Goal: Communication & Community: Ask a question

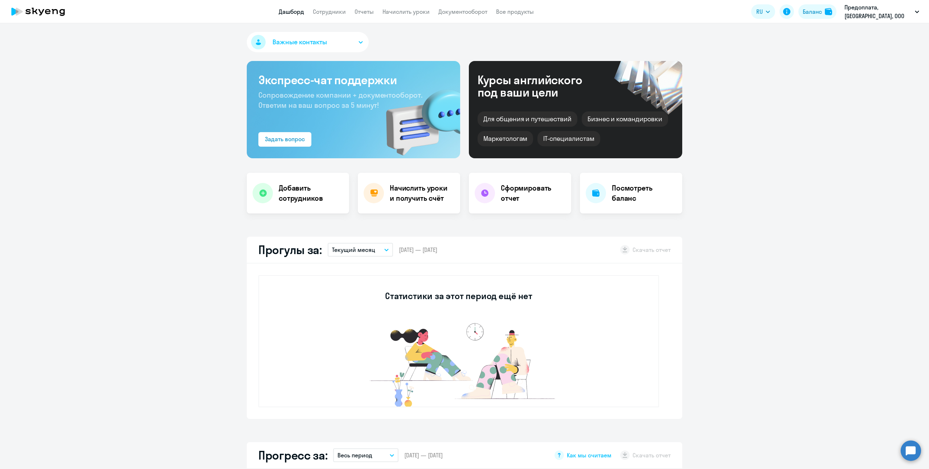
select select "30"
click at [605, 191] on div "Посмотреть баланс" at bounding box center [631, 193] width 102 height 41
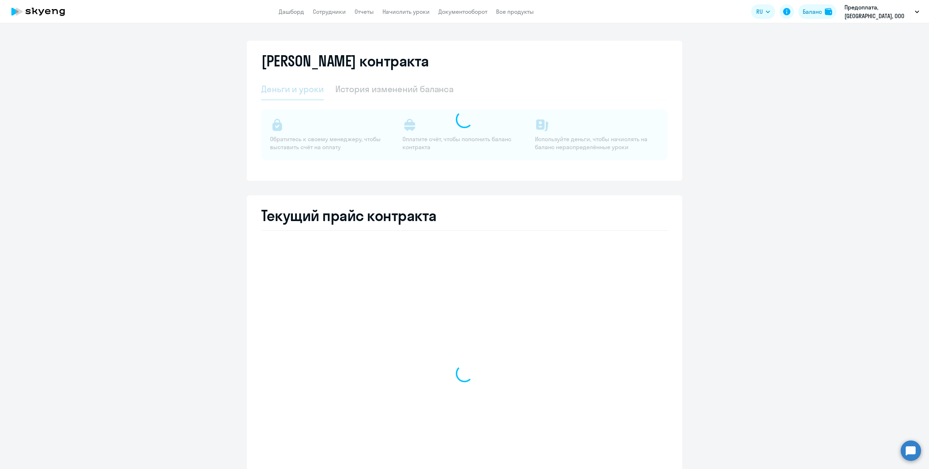
select select "english_adult_not_native_speaker"
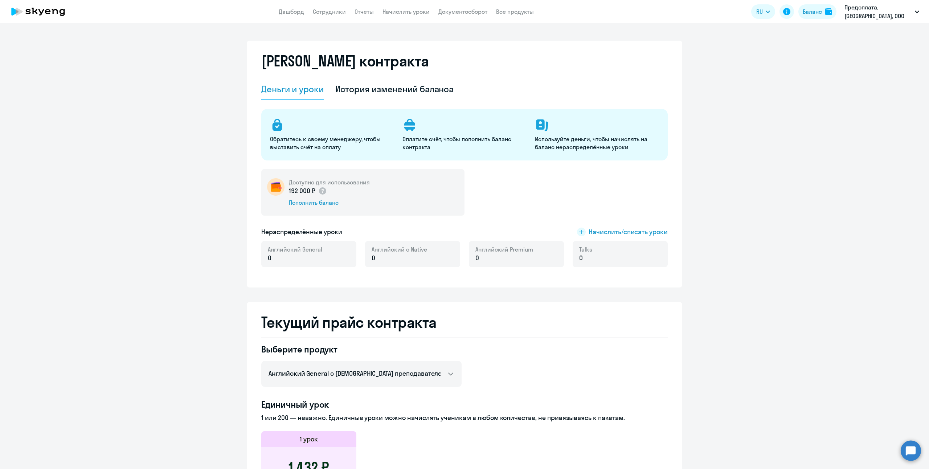
click at [462, 15] on app-menu-item-link "Документооборот" at bounding box center [462, 11] width 49 height 9
click at [465, 12] on link "Документооборот" at bounding box center [462, 11] width 49 height 7
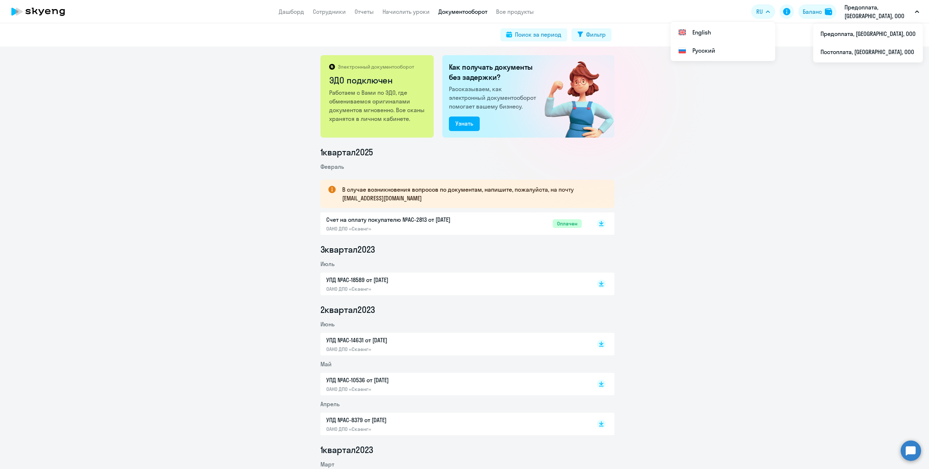
click at [912, 451] on circle at bounding box center [911, 450] width 20 height 20
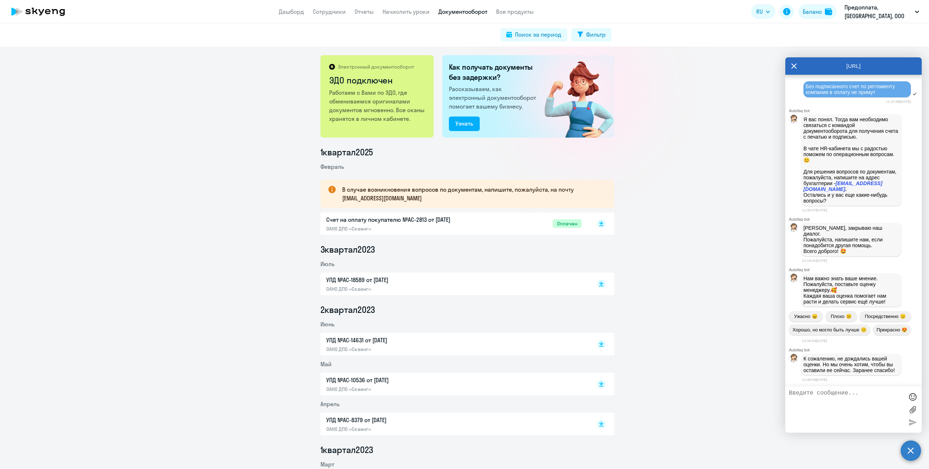
scroll to position [586, 0]
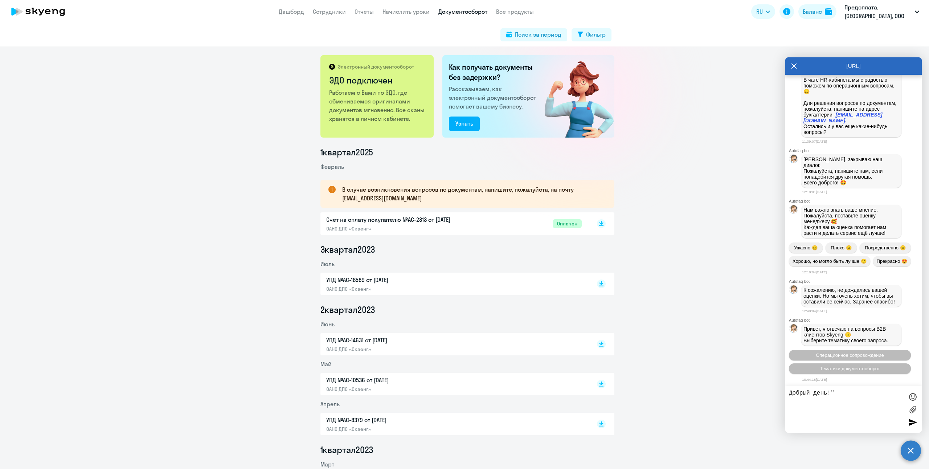
type textarea "Добрый день!"
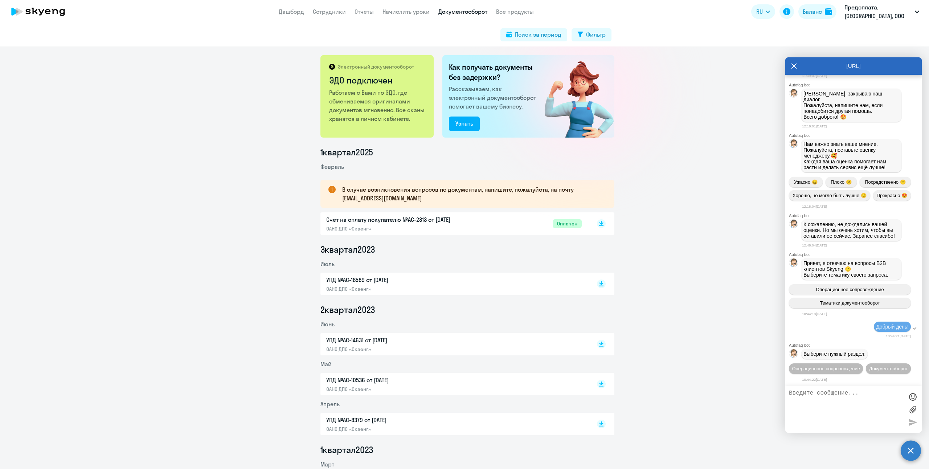
scroll to position [665, 0]
type textarea "м"
click at [869, 370] on span "Документооборот" at bounding box center [888, 368] width 39 height 5
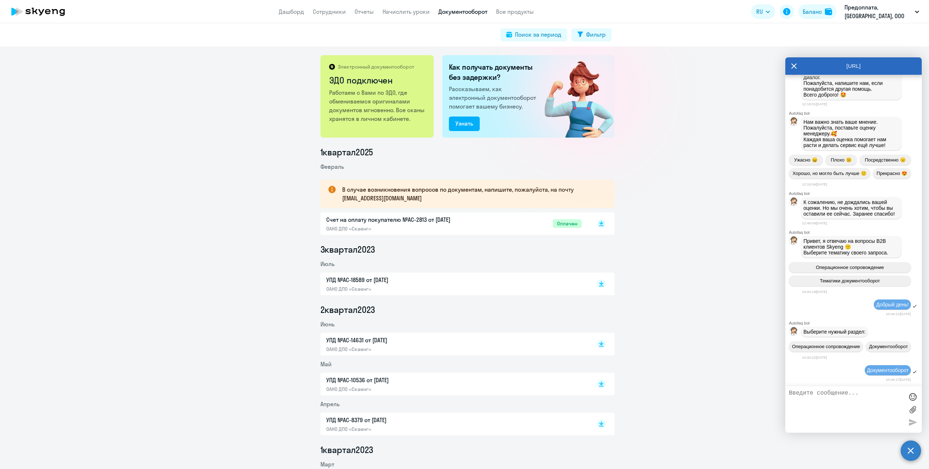
scroll to position [785, 0]
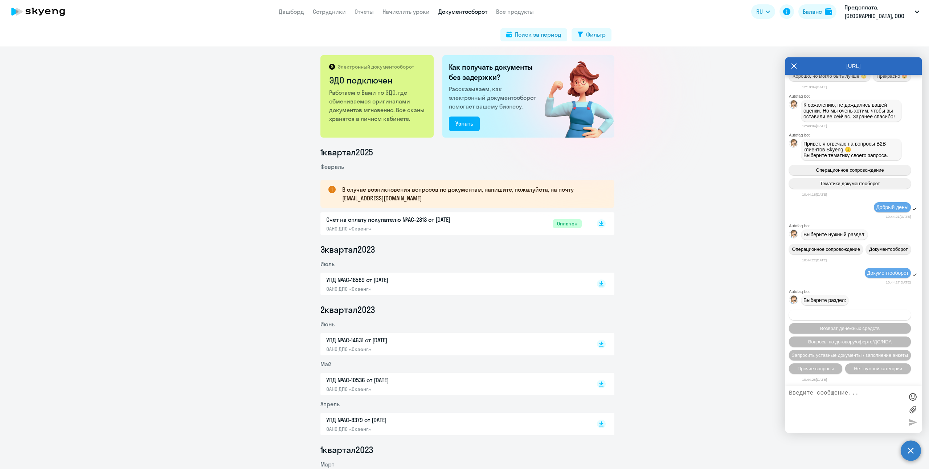
click at [878, 316] on span "Вопросы по оформлению бух.документов" at bounding box center [850, 314] width 92 height 5
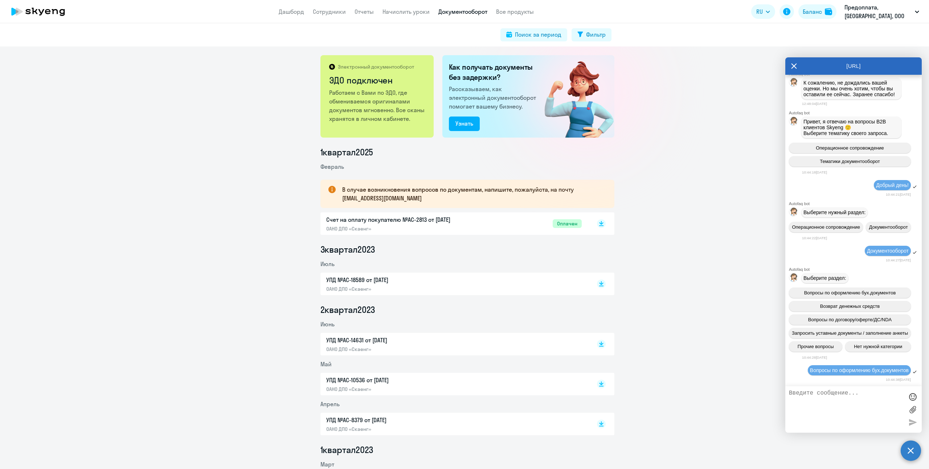
scroll to position [875, 0]
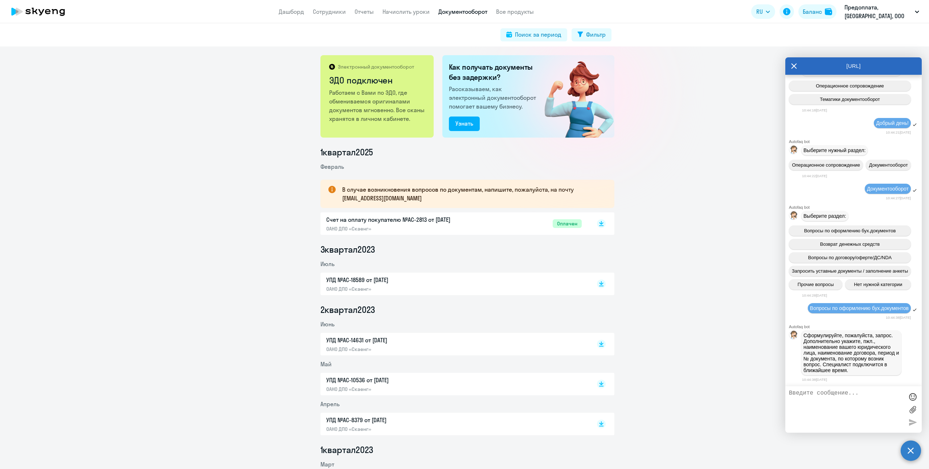
click at [831, 394] on textarea at bounding box center [846, 409] width 115 height 39
type textarea "Нужны документы на оплату по счету №2813 от [DATE]"
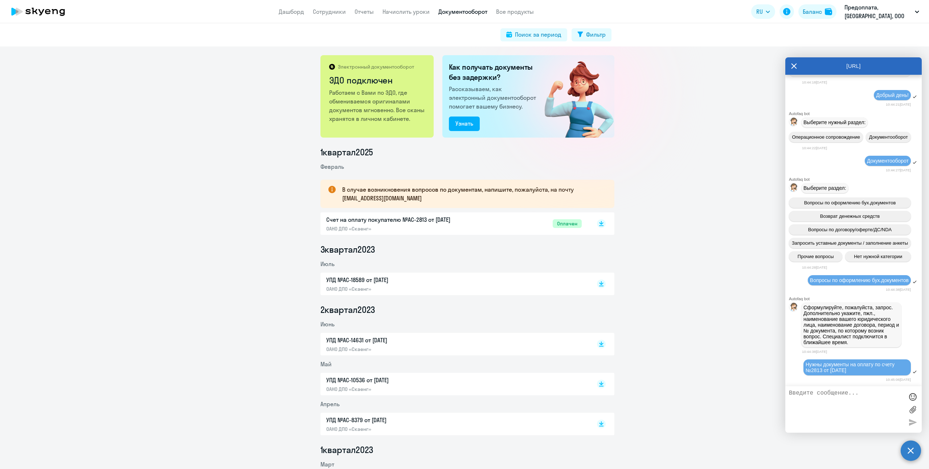
scroll to position [903, 0]
click at [853, 395] on textarea at bounding box center [846, 409] width 115 height 39
type textarea "[PERSON_NAME]"
click at [602, 225] on rect at bounding box center [601, 223] width 9 height 9
click at [904, 347] on div "Сформулируйте, пожалуйста, запрос. Дополнительно укажите, пжл., наименование ва…" at bounding box center [853, 325] width 136 height 48
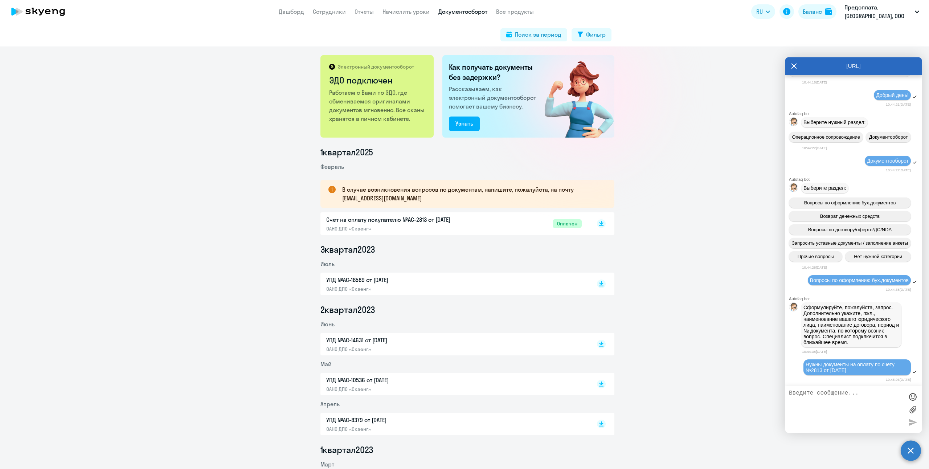
click at [904, 353] on div "10:44:38[DATE]" at bounding box center [862, 351] width 120 height 7
drag, startPoint x: 325, startPoint y: 92, endPoint x: 412, endPoint y: 120, distance: 90.9
click at [412, 120] on div "Электронный документооборот ЭДО подключен Работаем с Вами по ЭДО, где обменивае…" at bounding box center [376, 96] width 113 height 82
click at [642, 128] on div "Электронный документооборот ЭДО подключен Работаем с Вами по ЭДО, где обменивае…" at bounding box center [464, 257] width 929 height 422
drag, startPoint x: 888, startPoint y: 351, endPoint x: 885, endPoint y: 363, distance: 13.2
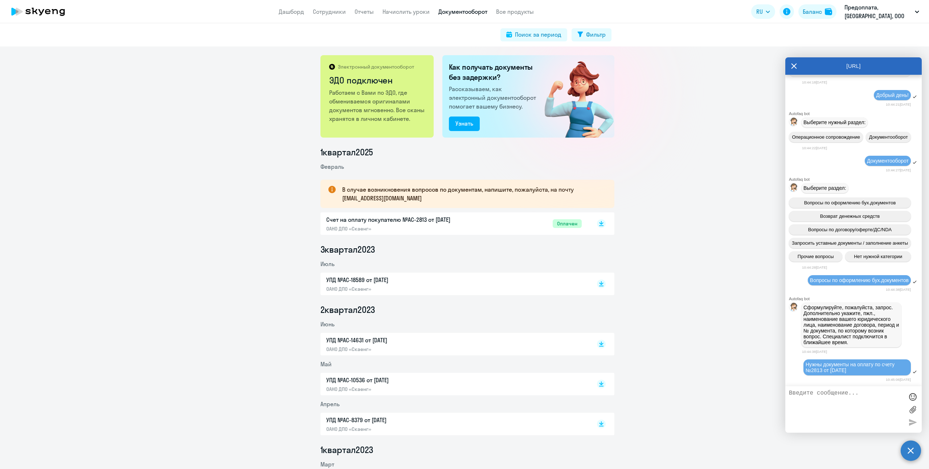
click at [888, 351] on div "10:44:38[DATE]" at bounding box center [862, 351] width 120 height 7
click at [852, 399] on textarea at bounding box center [846, 409] width 115 height 39
type textarea "Акт сверки нужен"
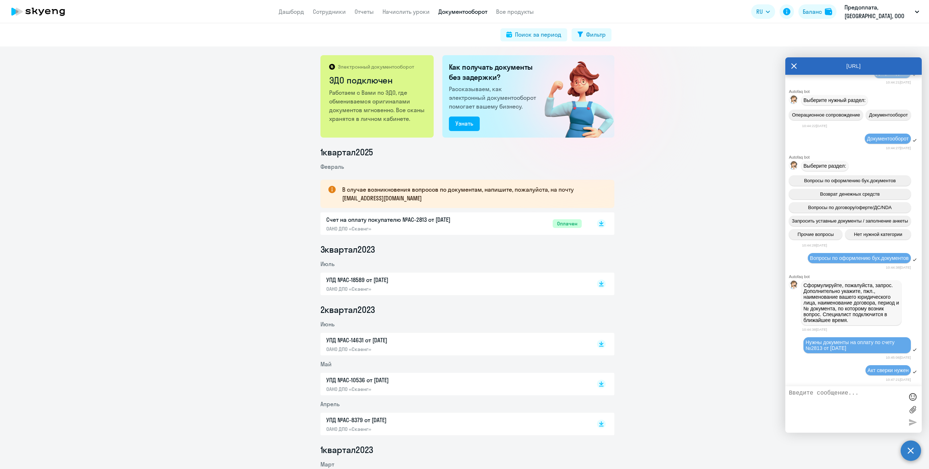
click at [846, 372] on div "Акт сверки нужен" at bounding box center [853, 370] width 136 height 12
click at [850, 397] on textarea at bounding box center [846, 409] width 115 height 39
type textarea "на 31 [DATE]"
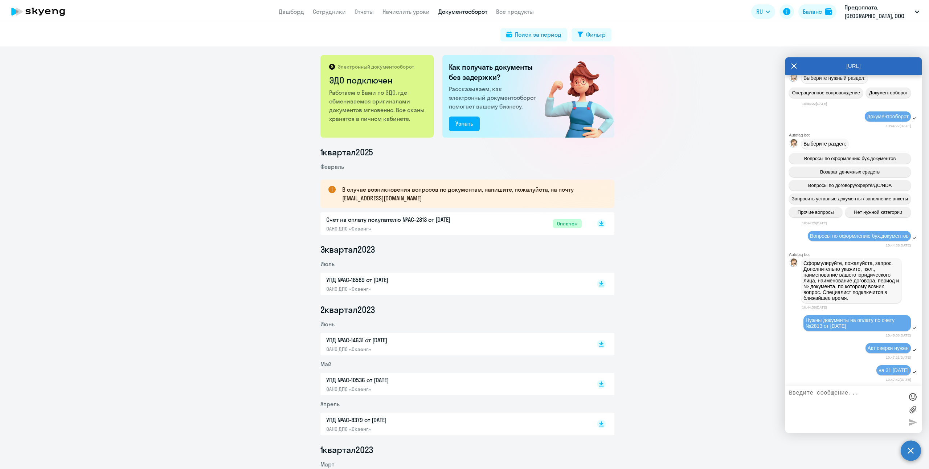
click at [832, 356] on div "10:47:21[DATE]" at bounding box center [856, 357] width 109 height 7
click at [847, 393] on textarea at bounding box center [846, 409] width 115 height 39
type textarea "[DATE]*"
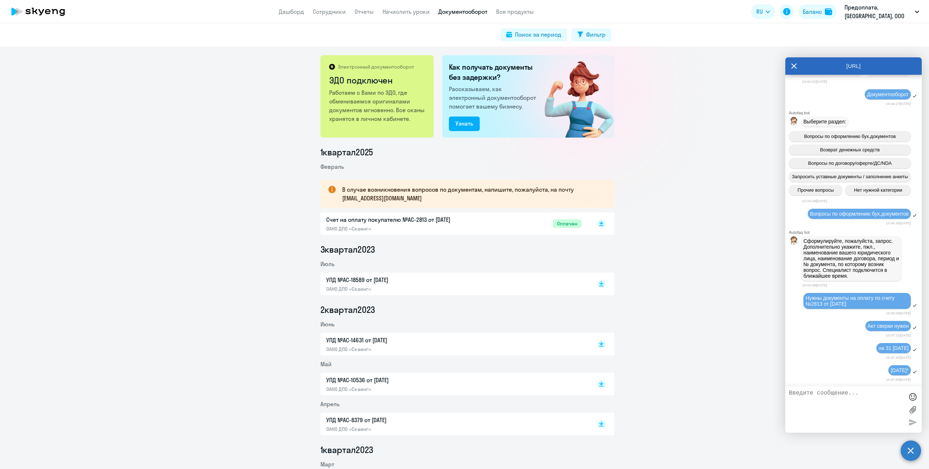
click at [826, 356] on div "10:47:42[DATE]" at bounding box center [856, 357] width 109 height 7
click at [823, 335] on div "10:47:21[DATE]" at bounding box center [856, 335] width 109 height 7
